Goal: Use online tool/utility: Utilize a website feature to perform a specific function

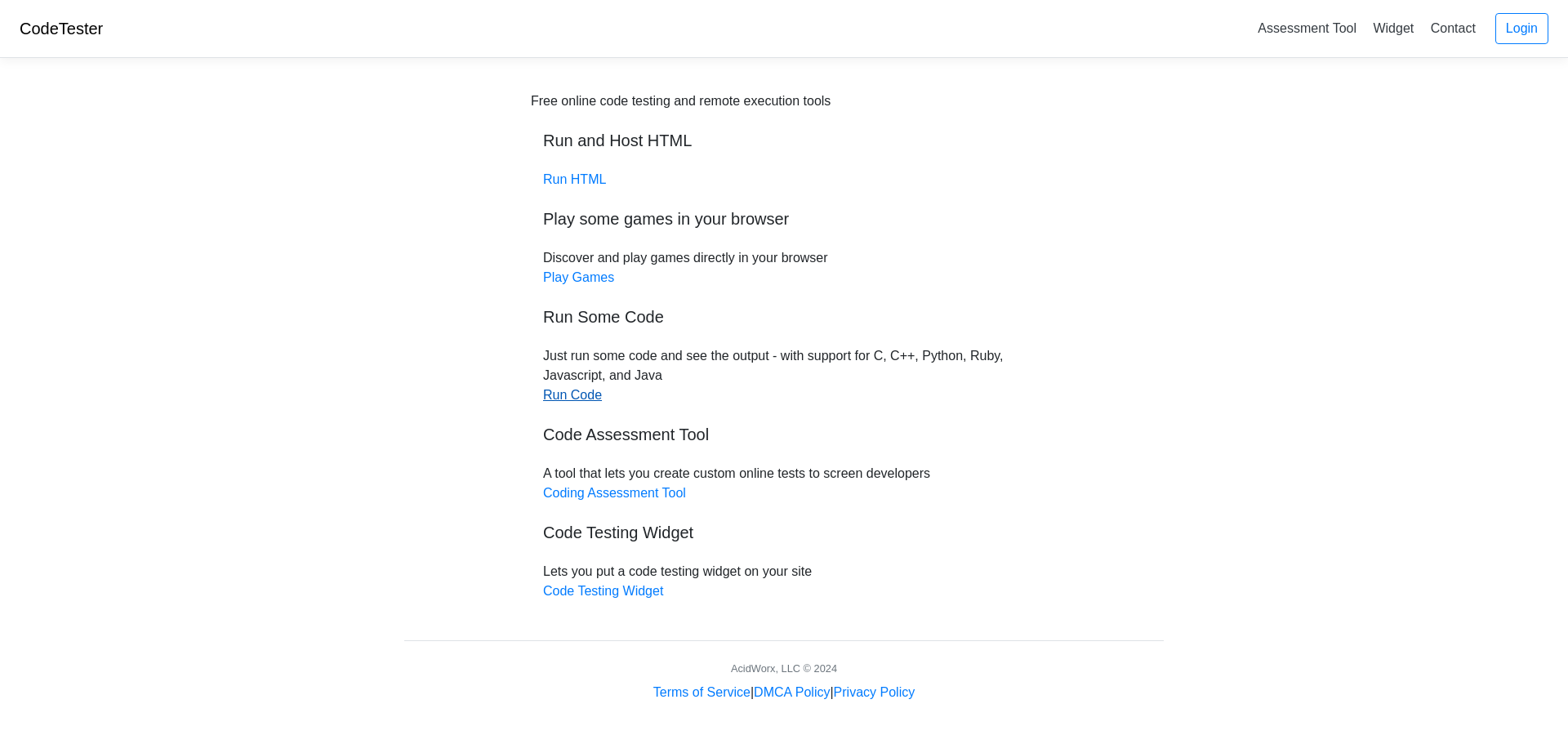
click at [587, 395] on link "Run Code" at bounding box center [572, 395] width 59 height 14
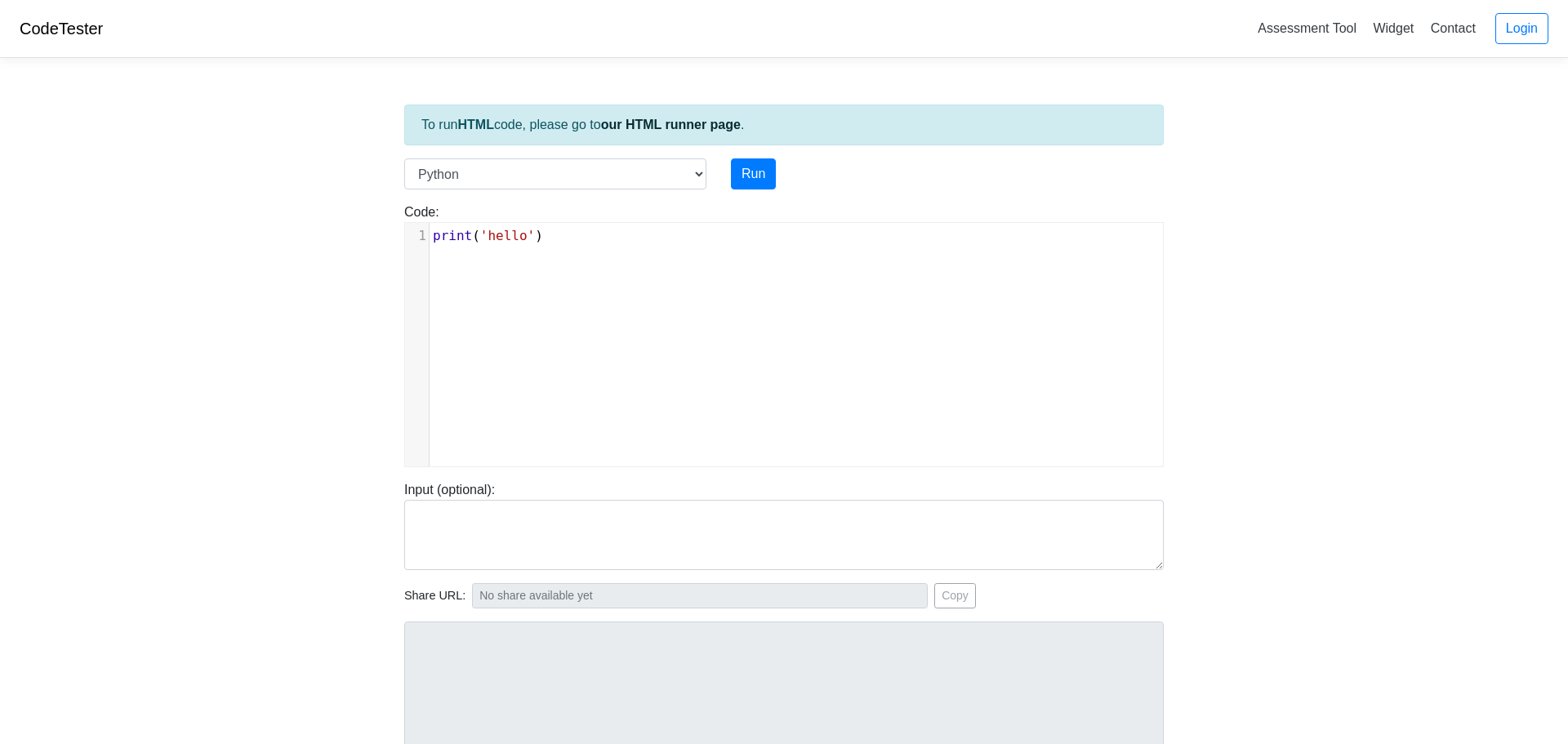
scroll to position [6, 0]
type textarea "print('hello')"
drag, startPoint x: 568, startPoint y: 231, endPoint x: 357, endPoint y: 230, distance: 211.0
click at [357, 230] on body "CodeTester Assessment Tool Widget Contact Login To run HTML code, please go to …" at bounding box center [784, 435] width 1568 height 871
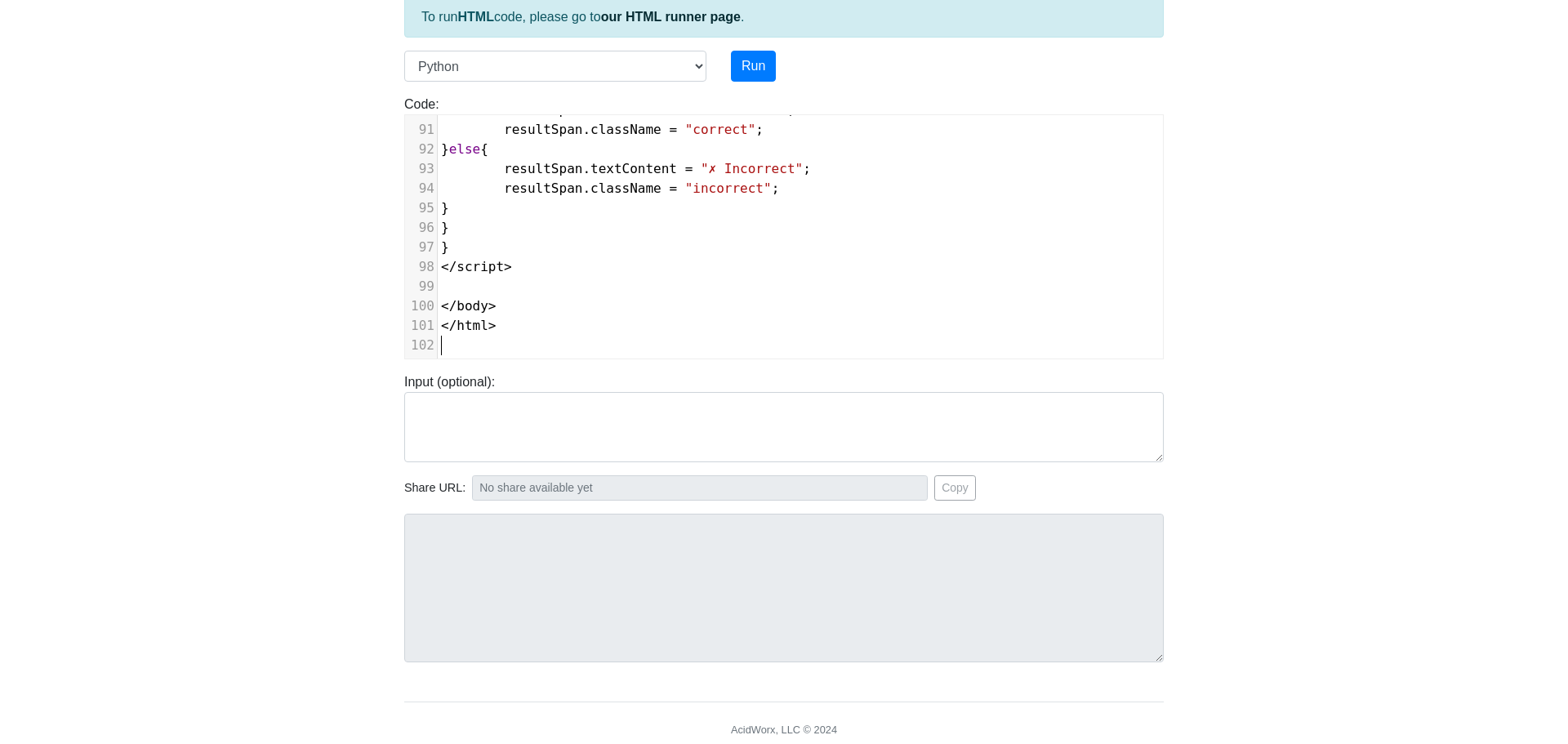
scroll to position [167, 0]
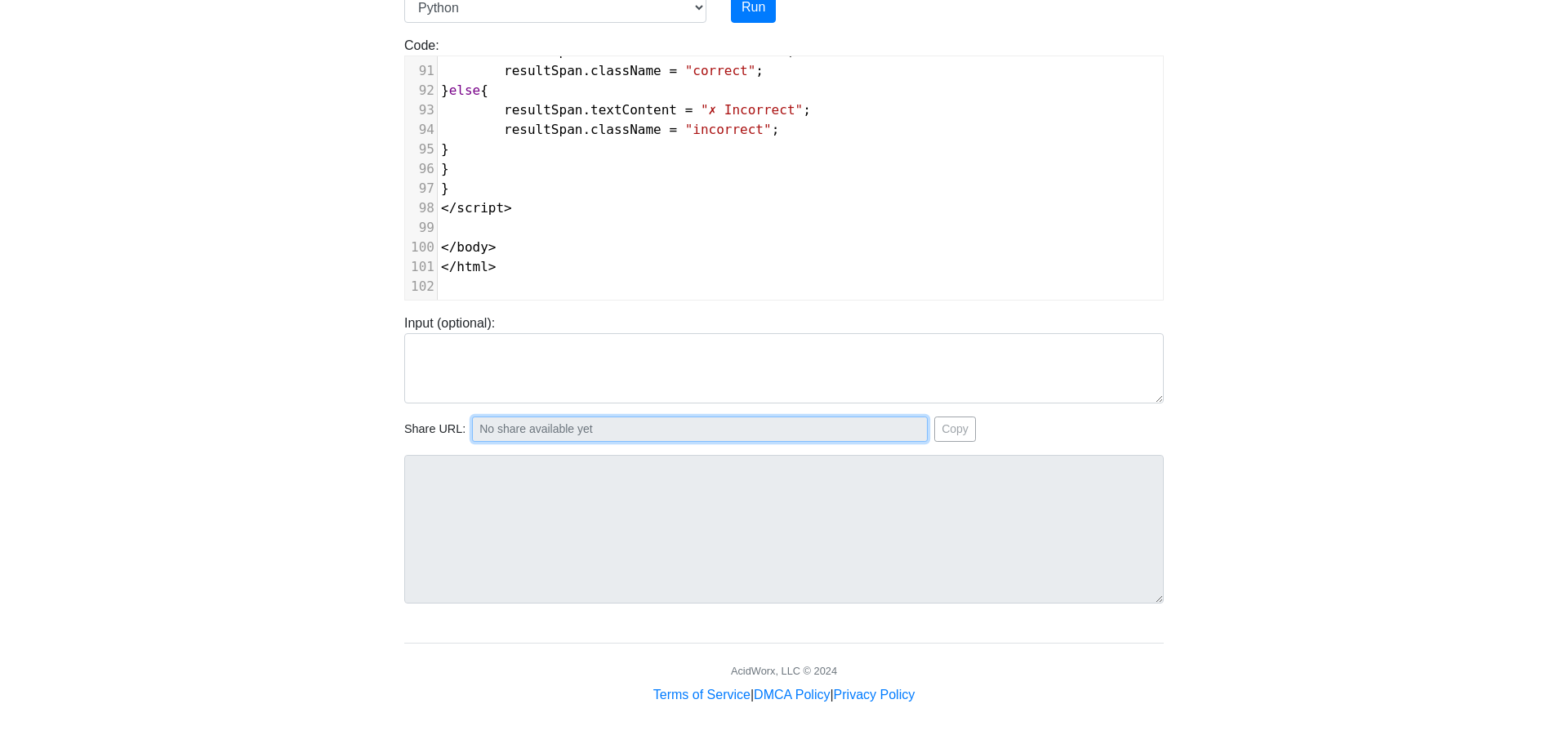
click at [634, 425] on input "text" at bounding box center [700, 429] width 456 height 26
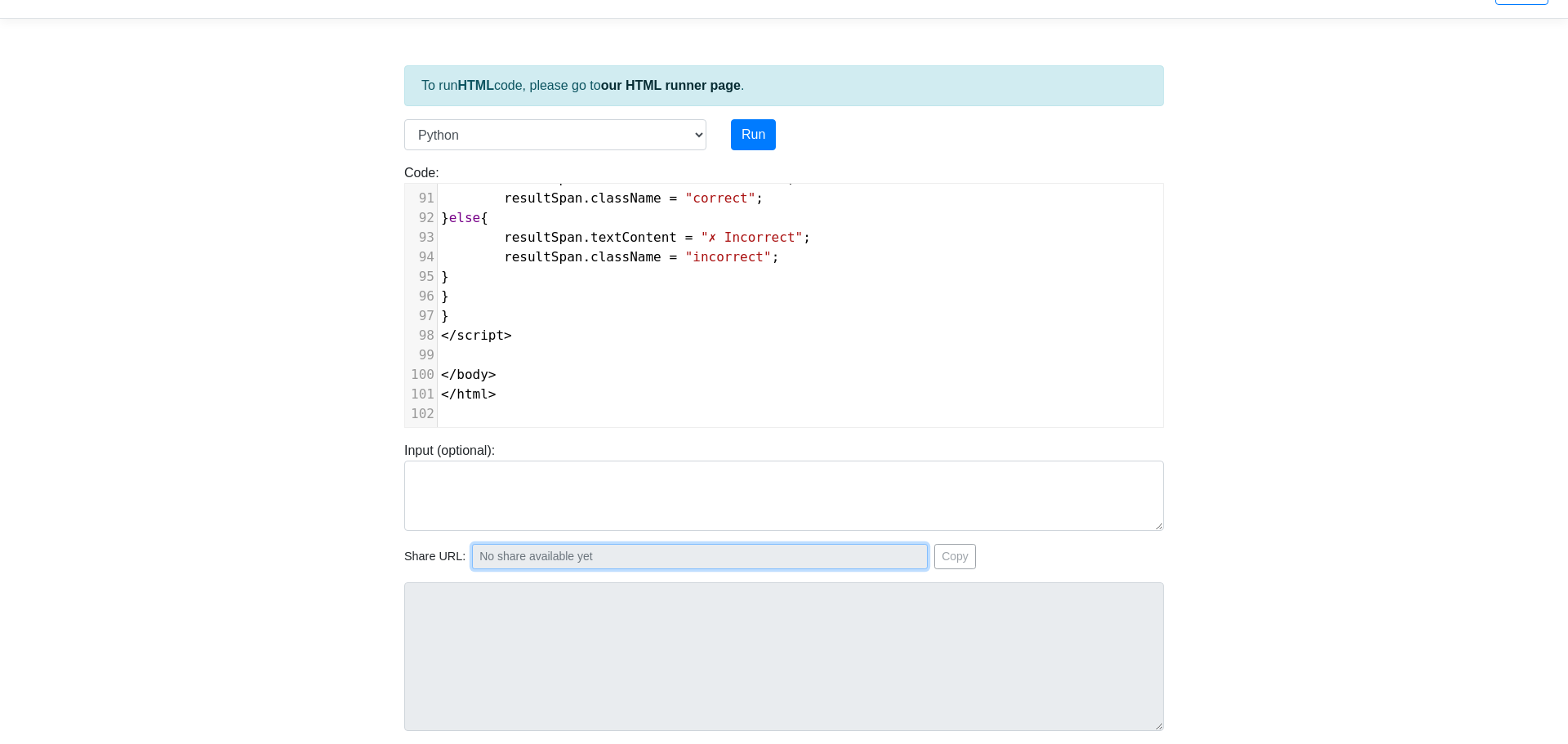
scroll to position [0, 0]
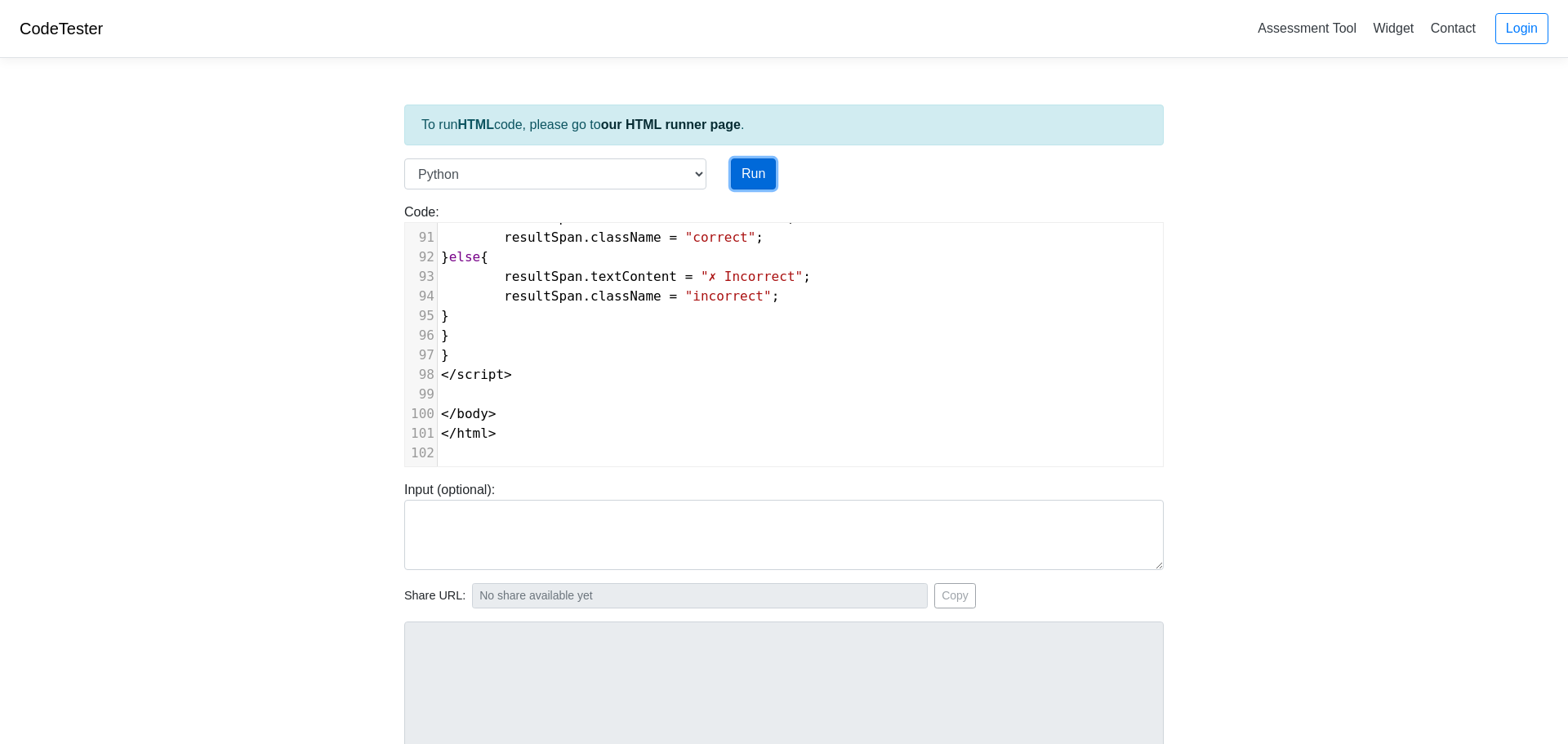
click at [764, 173] on button "Run" at bounding box center [753, 174] width 45 height 31
click at [694, 176] on select "C C++ Go Java Javascript Python Ruby" at bounding box center [555, 174] width 302 height 31
type input "https://codetester.io/runner?s=JOXY9eOgX8"
type textarea "Submission status: Runtime Error (NZEC) Stderr: File "script.py", line 1 <!DOCT…"
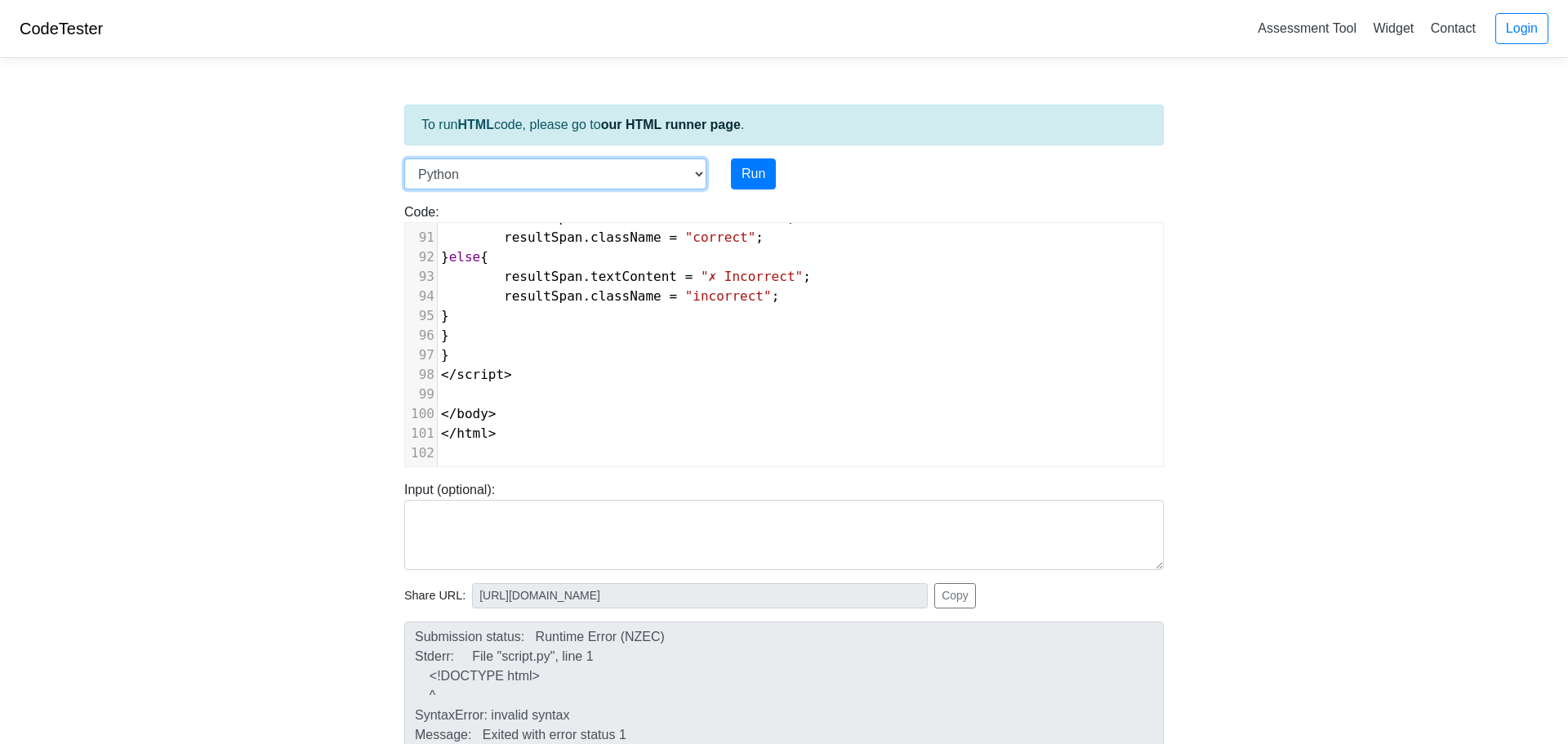
select select "javascript"
click at [404, 159] on select "C C++ Go Java Javascript Python Ruby" at bounding box center [555, 174] width 302 height 31
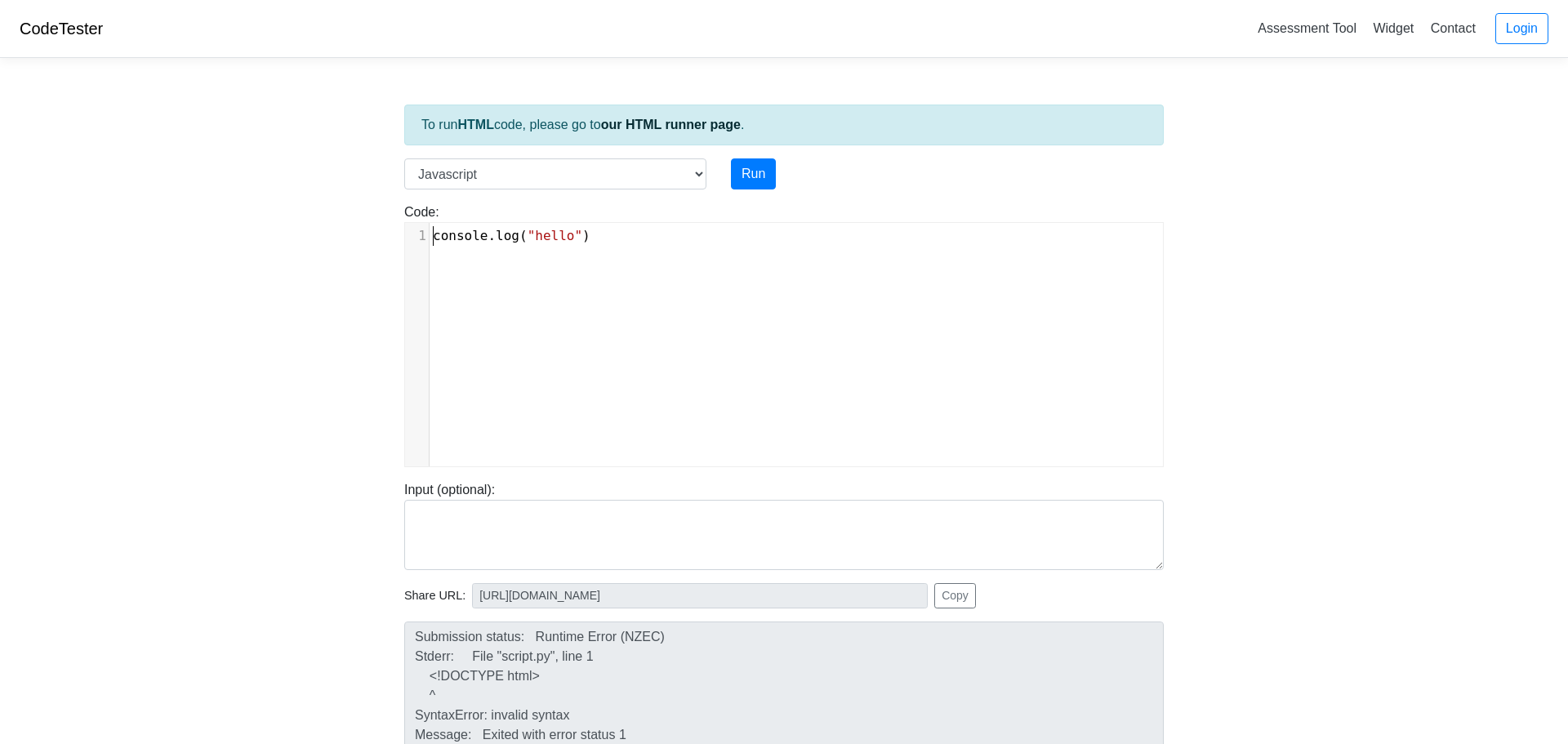
scroll to position [6, 0]
drag, startPoint x: 667, startPoint y: 224, endPoint x: 435, endPoint y: 239, distance: 232.5
click at [435, 239] on div "xxxxxxxxxx 1 console . log ( "hello" )" at bounding box center [796, 235] width 733 height 26
type textarea "console.log("hello")"
drag, startPoint x: 435, startPoint y: 239, endPoint x: 698, endPoint y: 244, distance: 263.0
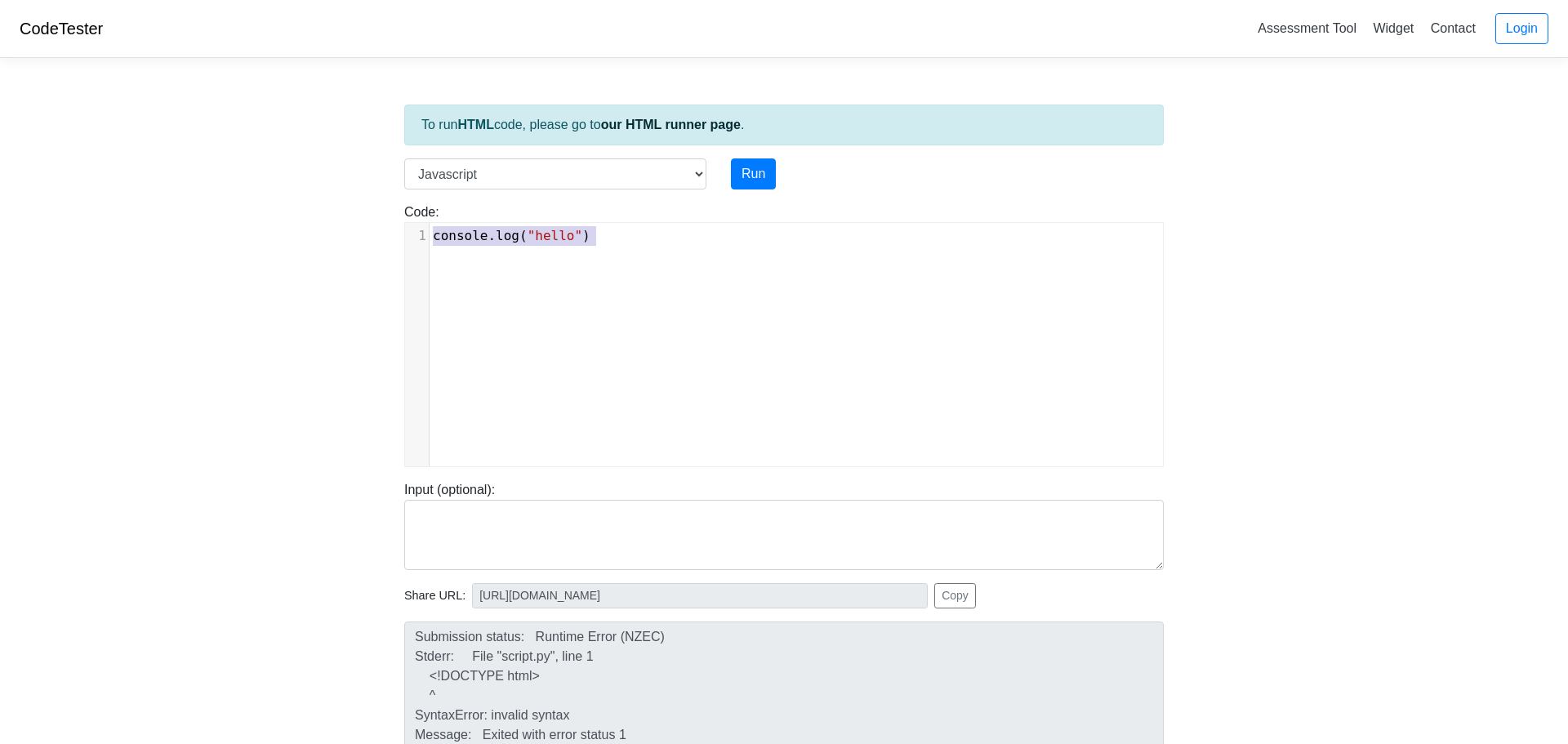
click at [698, 244] on pre "console . log ( "hello" )" at bounding box center [796, 236] width 733 height 20
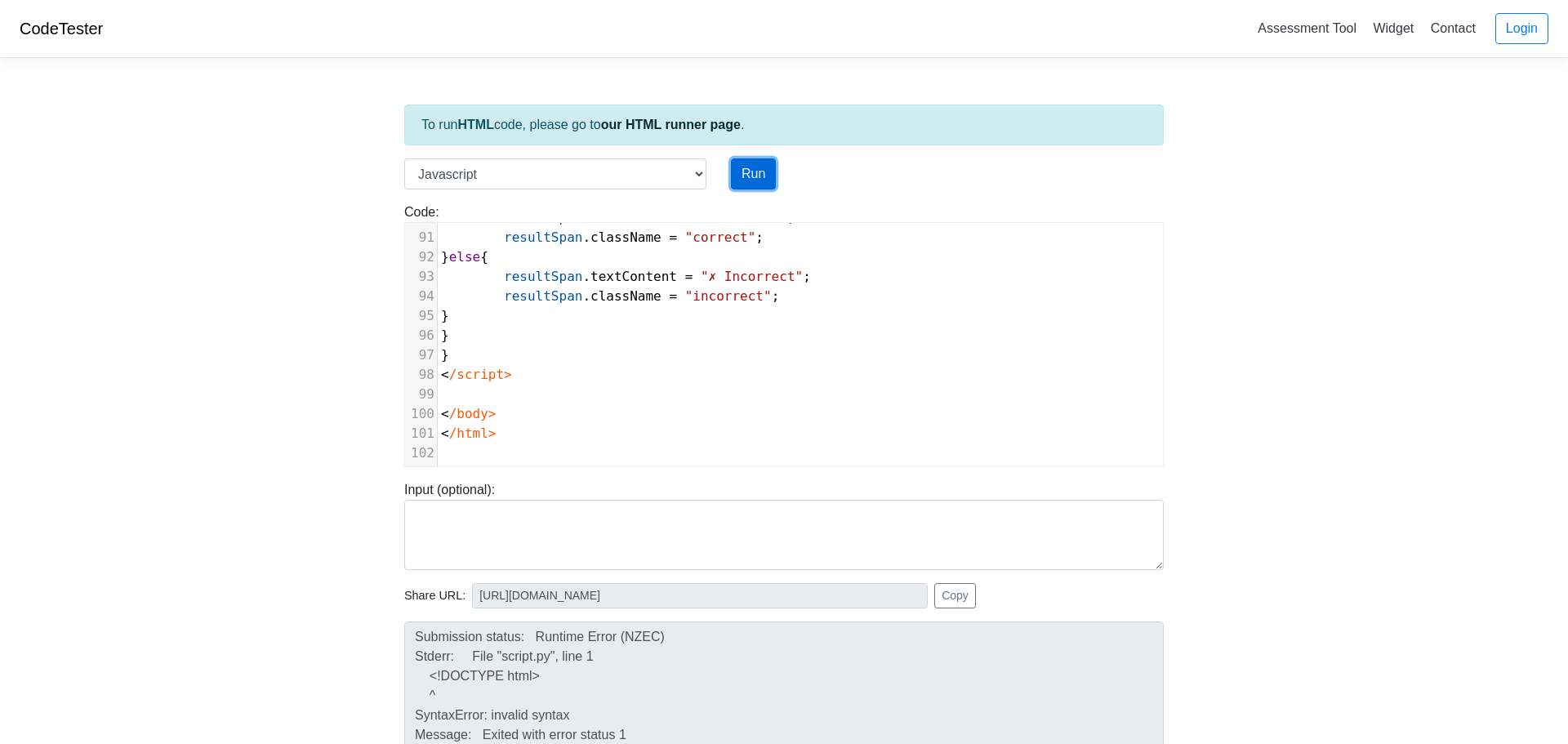
click at [753, 178] on button "Run" at bounding box center [753, 174] width 45 height 31
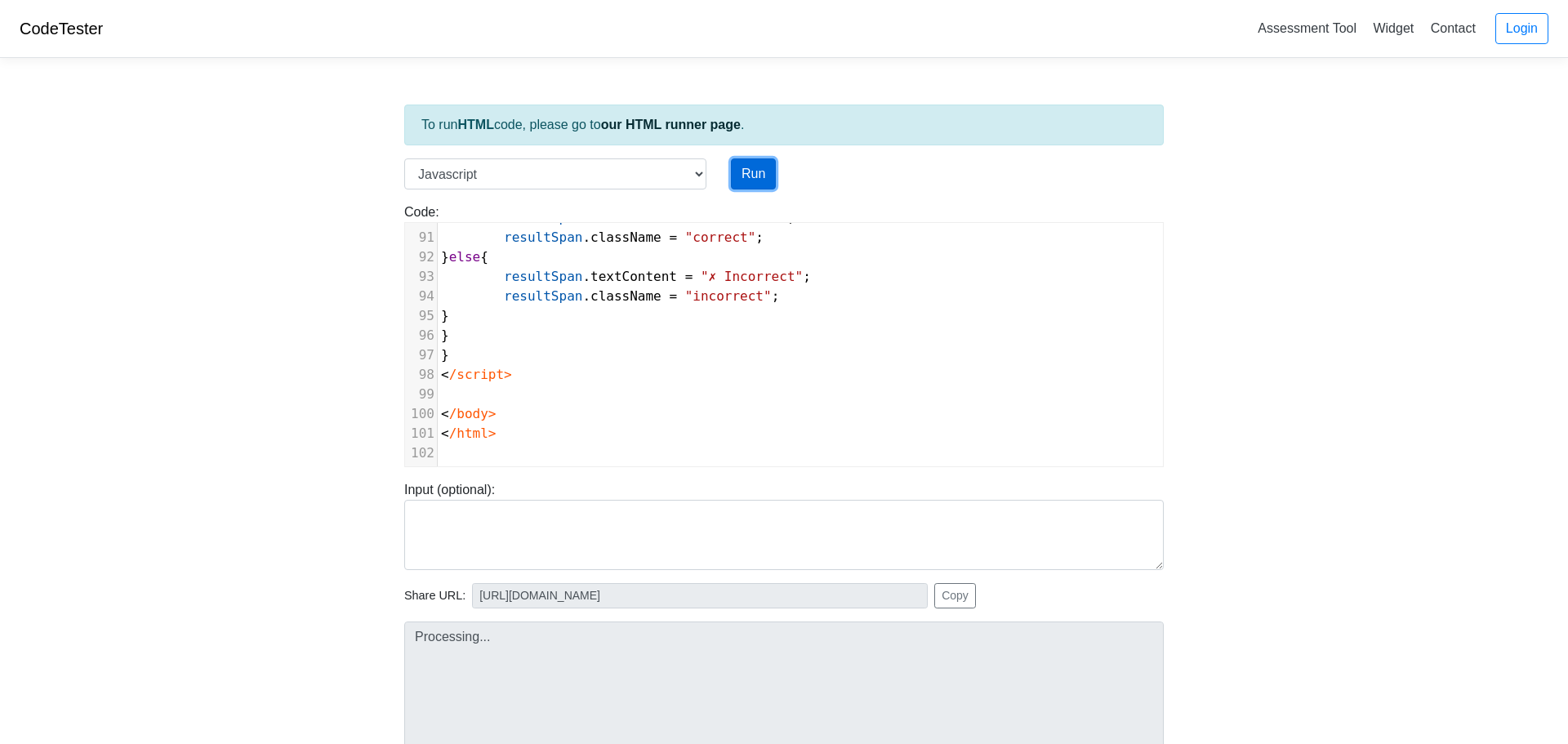
click at [753, 178] on button "Run" at bounding box center [753, 174] width 45 height 31
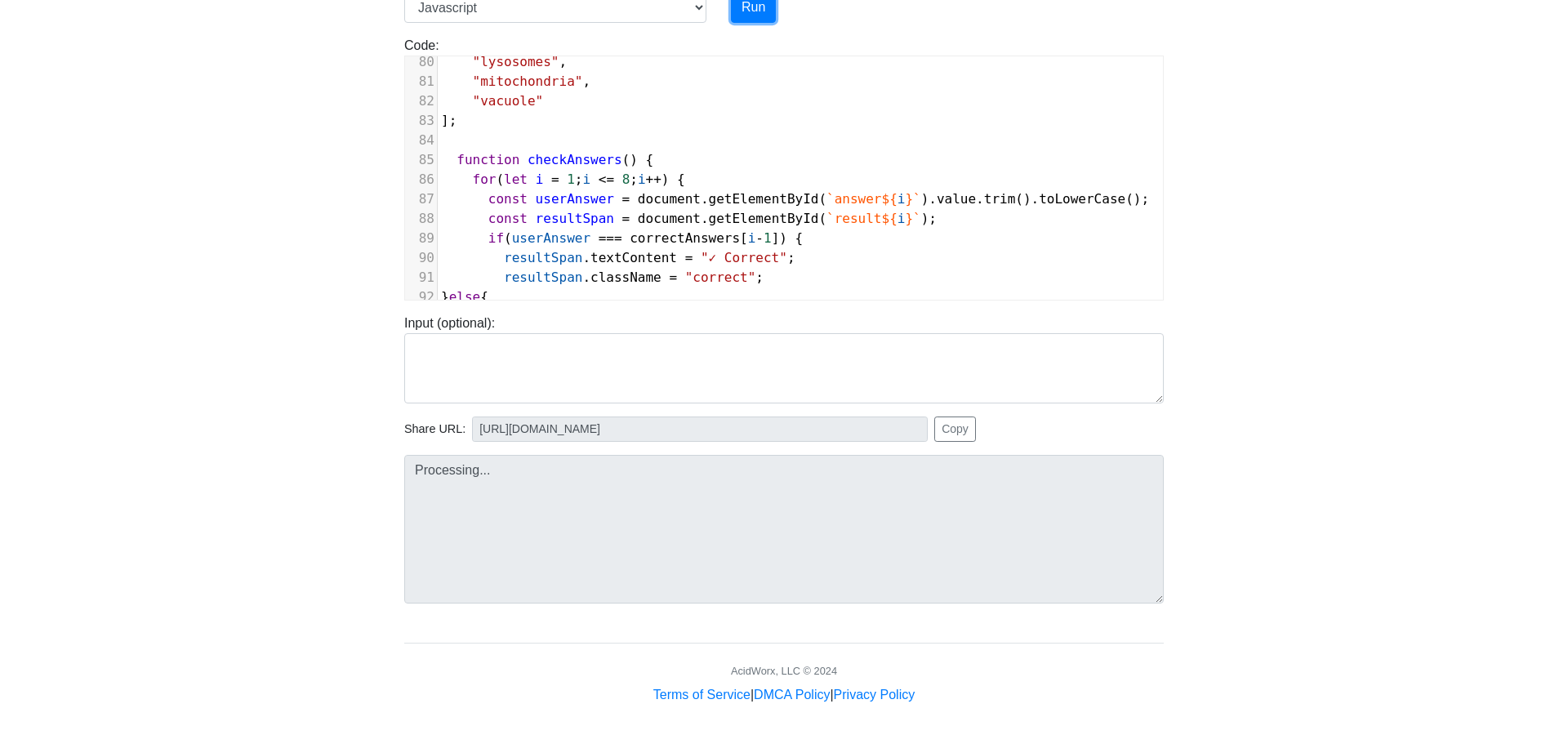
scroll to position [0, 0]
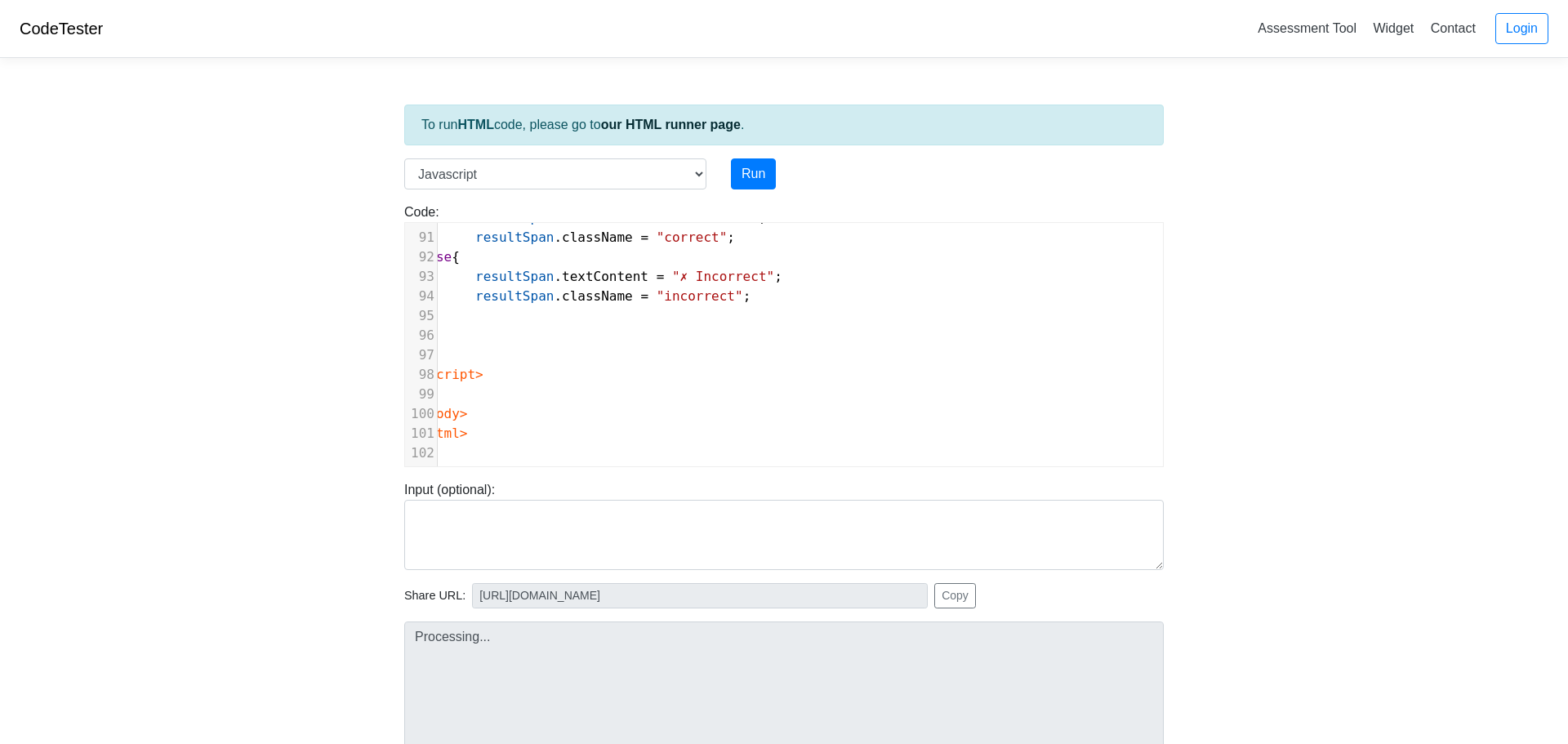
click at [638, 483] on div "Input (optional):" at bounding box center [784, 524] width 784 height 90
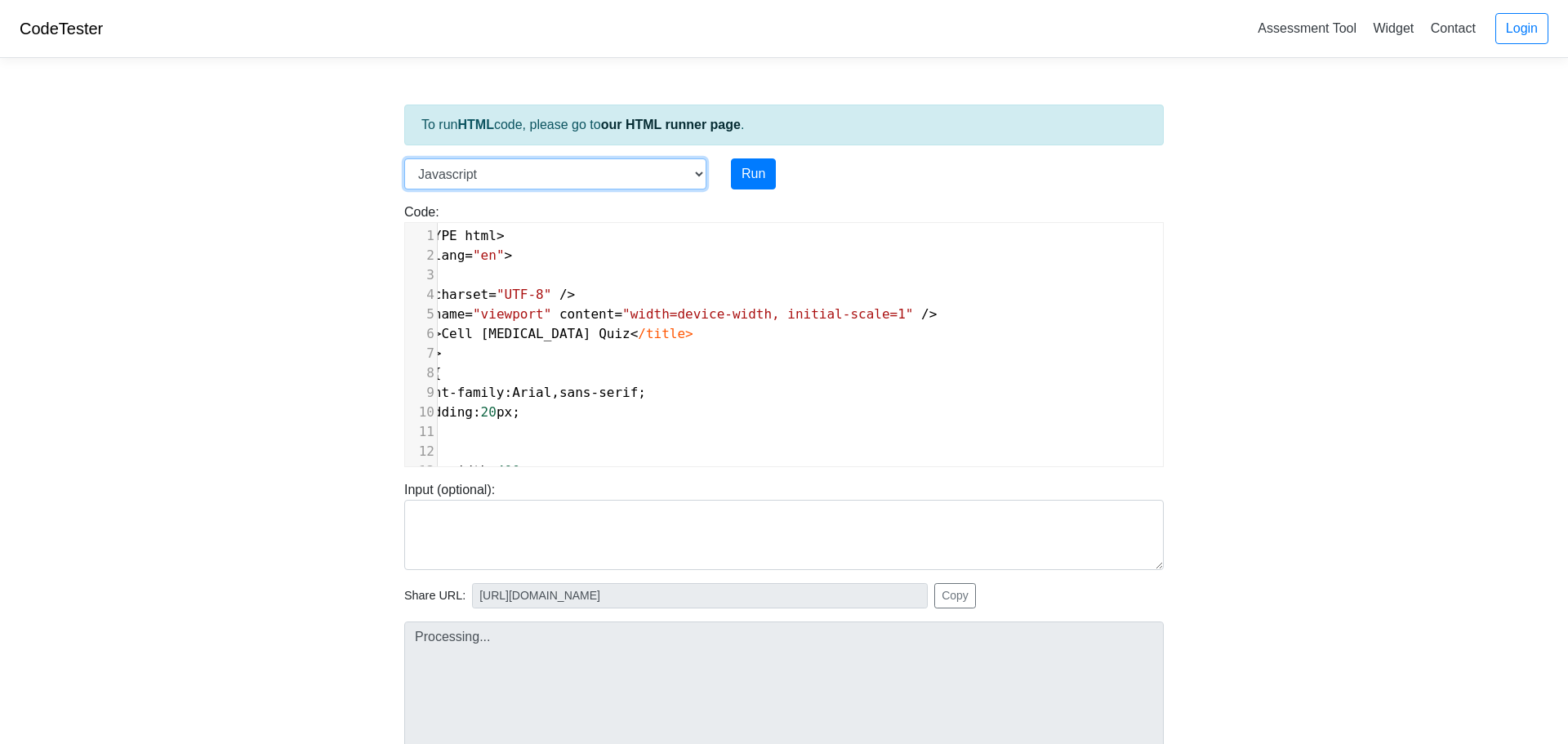
click at [552, 167] on select "C C++ Go Java Javascript Python Ruby" at bounding box center [555, 174] width 302 height 31
click at [694, 122] on link "our HTML runner page" at bounding box center [670, 125] width 139 height 14
type input "https://codetester.io/runner?s=jGXLpLQZXJ"
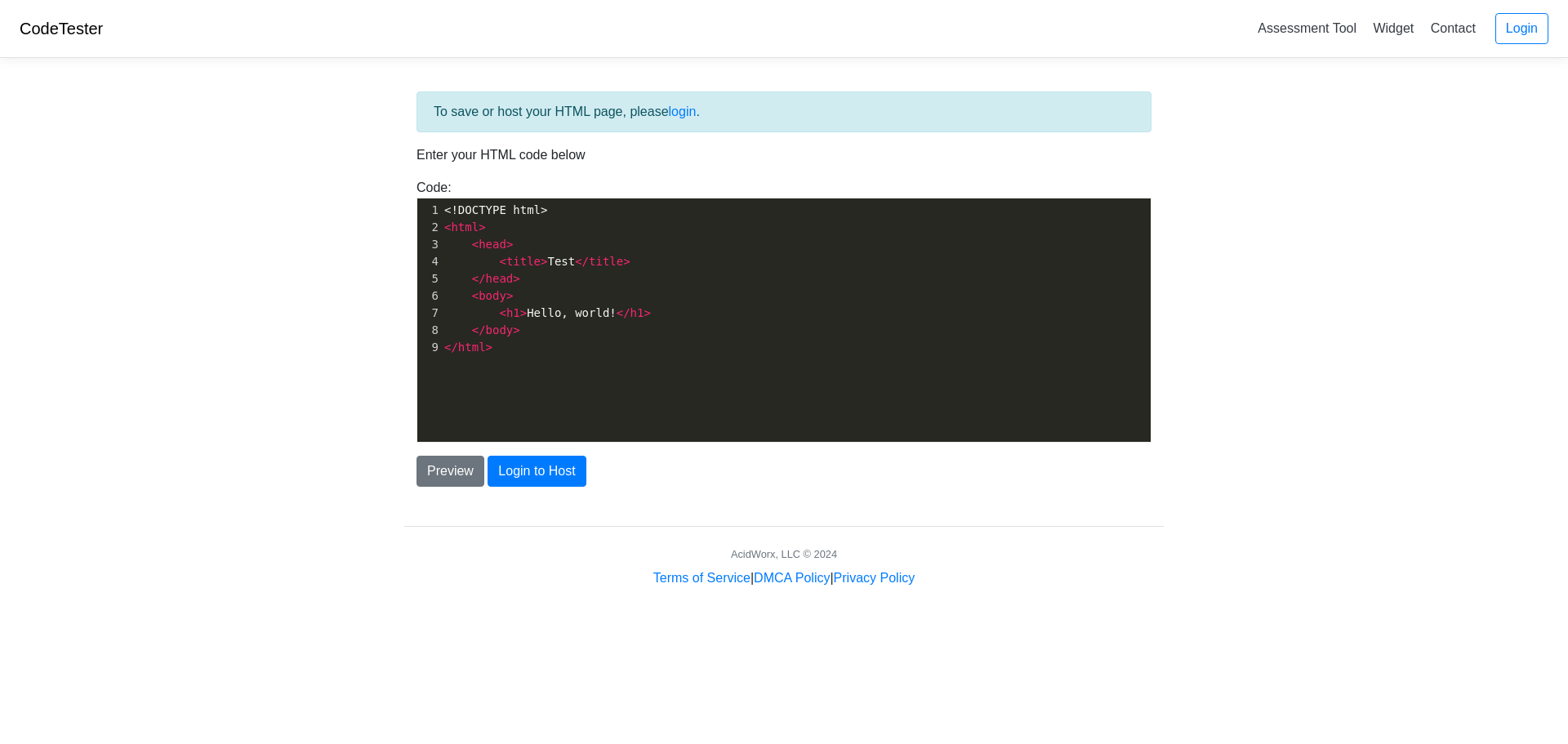
scroll to position [5, 0]
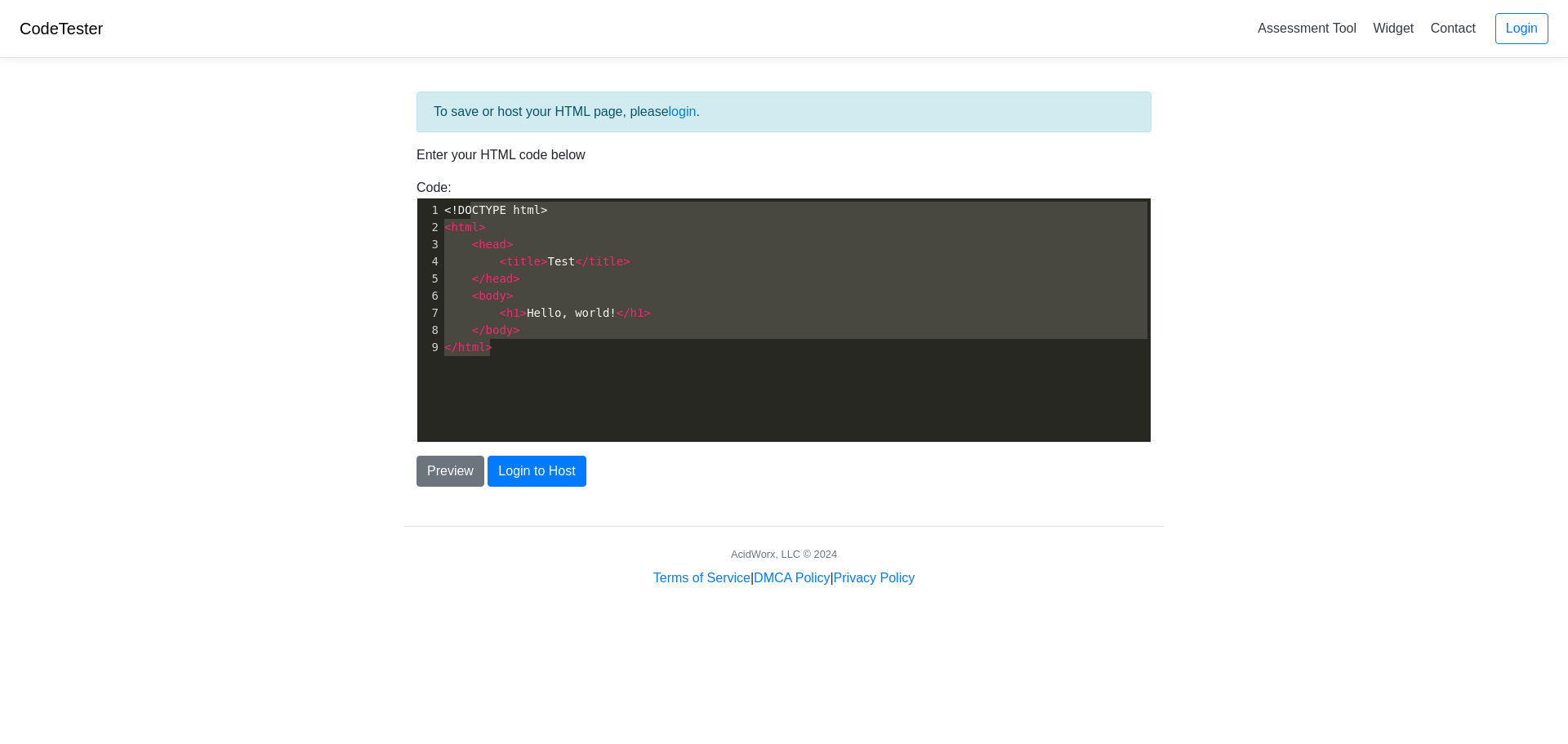
type textarea "<!DOCTYPE html> <html> <head> <title>Test</title> </head> <body> <h1>Hello, wor…"
drag, startPoint x: 531, startPoint y: 373, endPoint x: 430, endPoint y: 197, distance: 202.9
click at [430, 198] on div "<!DOCTYPE html> <html> <head> <title>Test</title> </head> <body> <h1>Hello, wor…" at bounding box center [784, 320] width 735 height 245
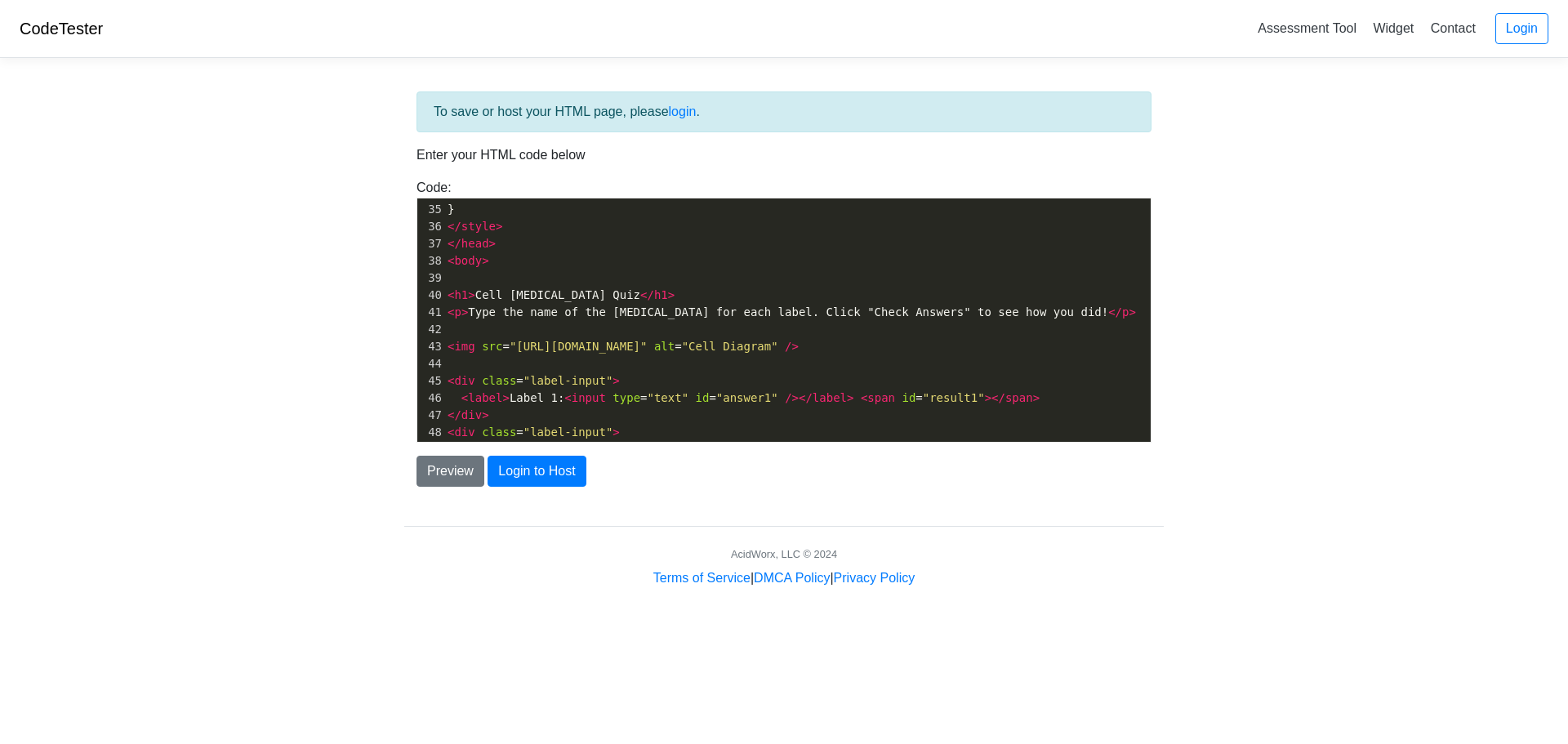
scroll to position [1512, 0]
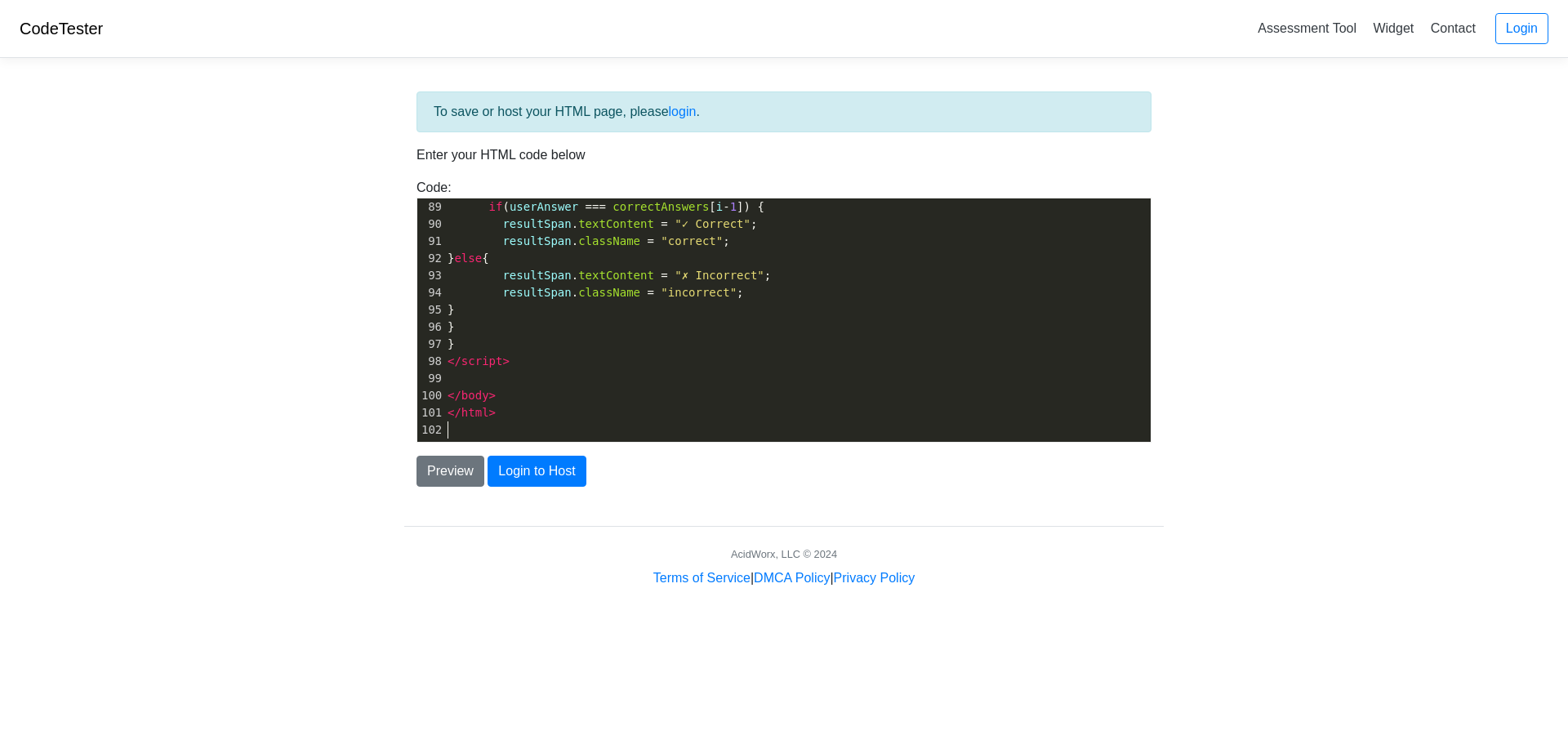
click at [392, 486] on div "To save or host your HTML page, please login . Enter your HTML code below Code:…" at bounding box center [784, 329] width 784 height 517
click at [430, 475] on button "Preview" at bounding box center [451, 471] width 67 height 31
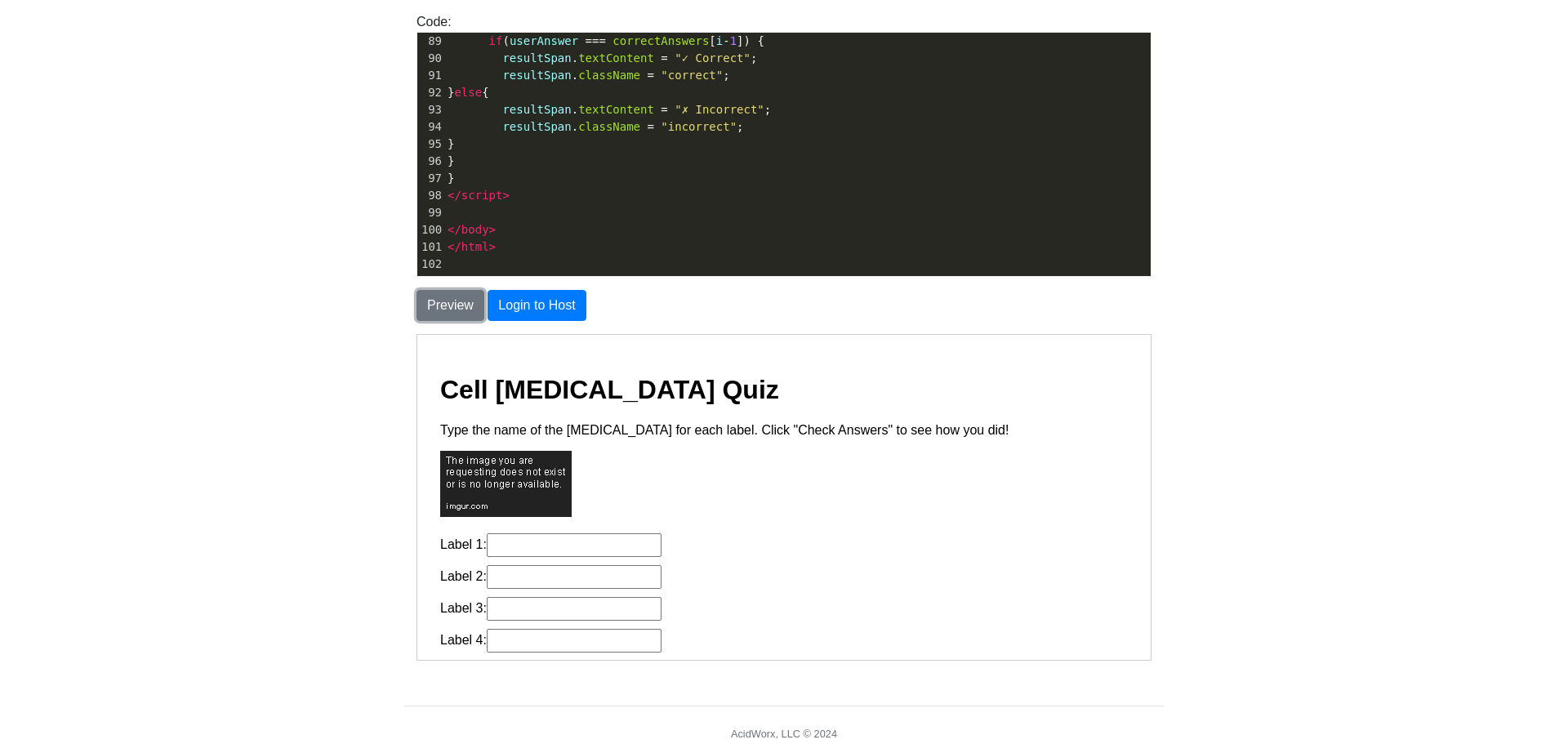
scroll to position [229, 0]
